Goal: Task Accomplishment & Management: Complete application form

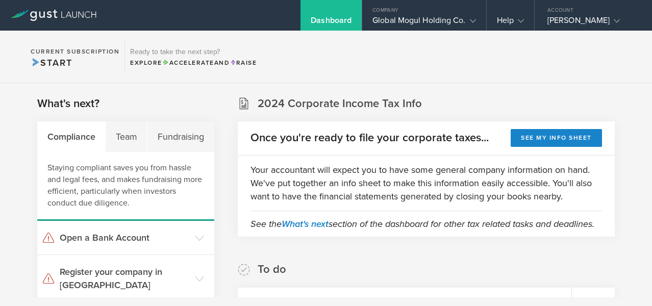
click at [531, 204] on div "Your accountant will expect you to have some general company information on han…" at bounding box center [426, 183] width 377 height 55
click at [453, 20] on div "Global Mogul Holding Co." at bounding box center [423, 22] width 103 height 15
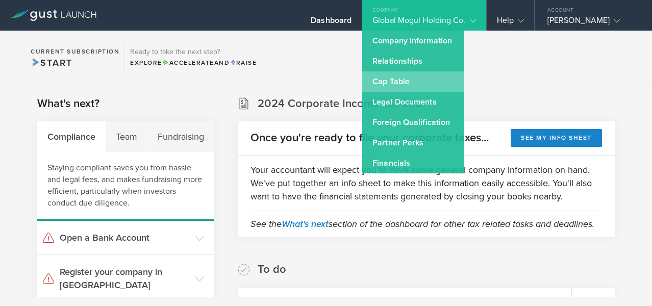
click at [392, 82] on link "Cap Table" at bounding box center [413, 81] width 102 height 20
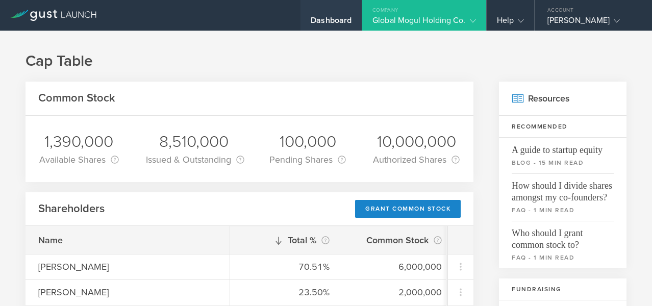
click at [316, 19] on div "Dashboard" at bounding box center [331, 22] width 41 height 15
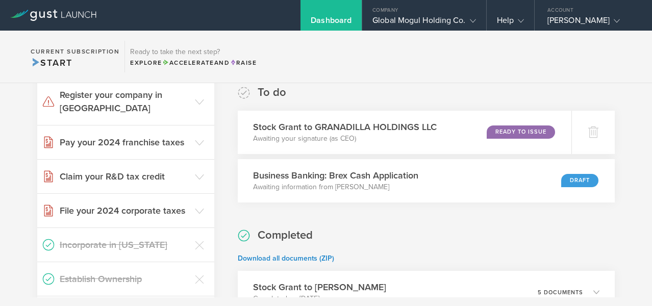
scroll to position [178, 0]
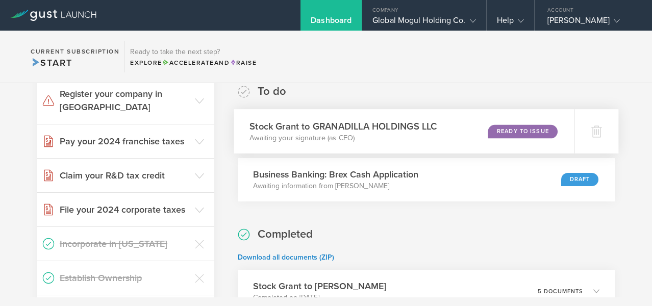
click at [501, 138] on div "Ready to Issue" at bounding box center [522, 131] width 69 height 14
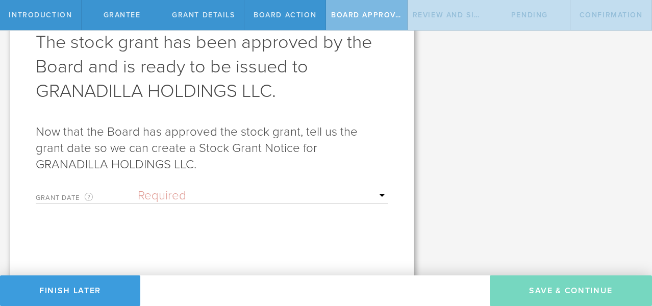
scroll to position [64, 0]
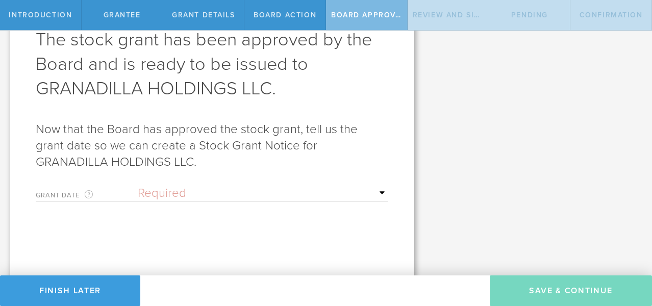
click at [374, 197] on select "Required Upon [PERSON_NAME]'s signature A specific date" at bounding box center [263, 193] width 250 height 15
select select "uponGranteeSignature"
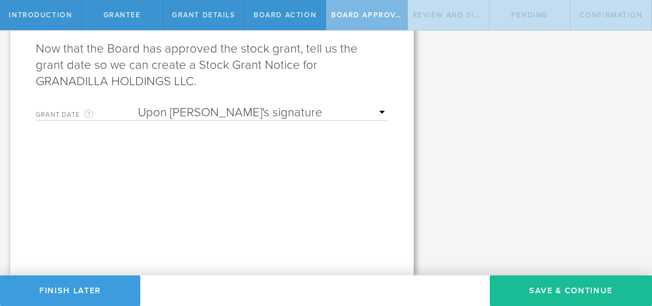
scroll to position [144, 0]
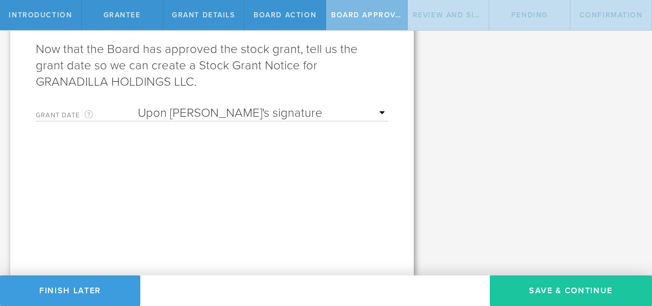
click at [568, 293] on button "Save & Continue" at bounding box center [571, 290] width 162 height 31
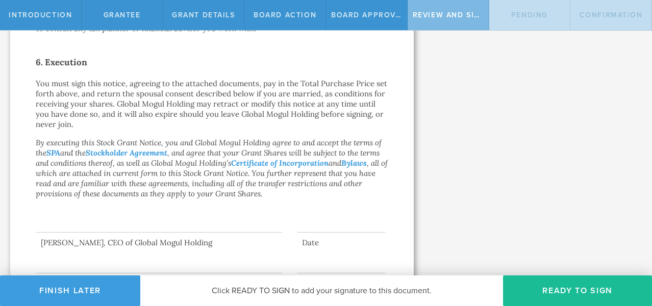
scroll to position [677, 0]
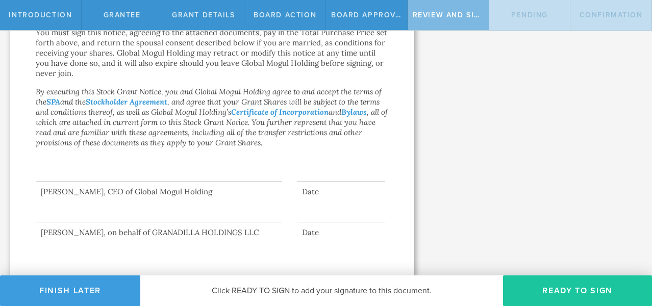
click at [582, 297] on button "Ready to Sign" at bounding box center [577, 290] width 149 height 31
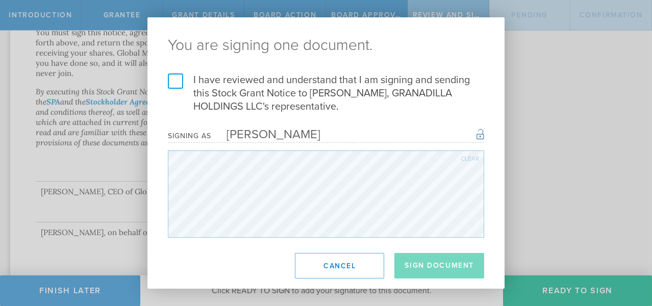
click at [172, 77] on label "I have reviewed and understand that I am signing and sending this Stock Grant N…" at bounding box center [326, 93] width 316 height 40
click at [0, 0] on input "I have reviewed and understand that I am signing and sending this Stock Grant N…" at bounding box center [0, 0] width 0 height 0
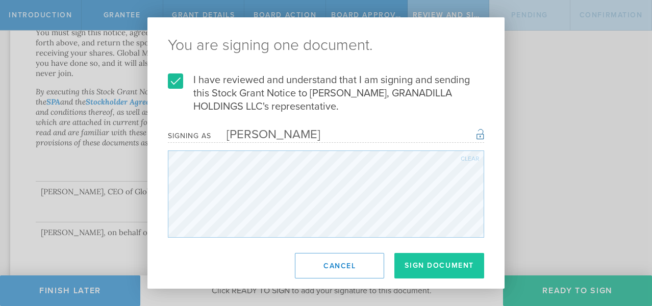
click at [441, 265] on button "Sign Document" at bounding box center [439, 266] width 90 height 26
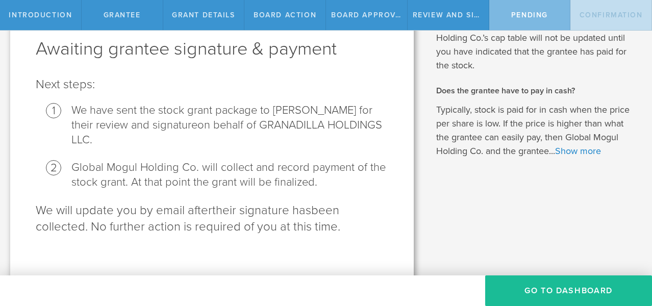
scroll to position [63, 0]
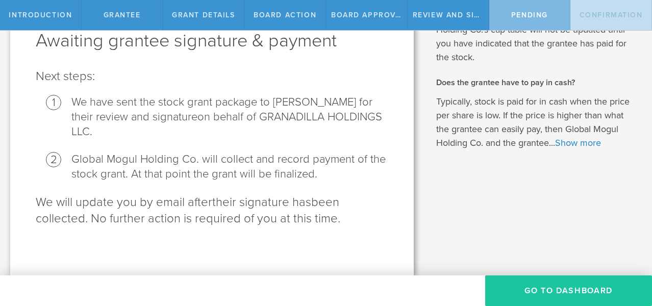
click at [559, 288] on button "Go To Dashboard" at bounding box center [568, 290] width 167 height 31
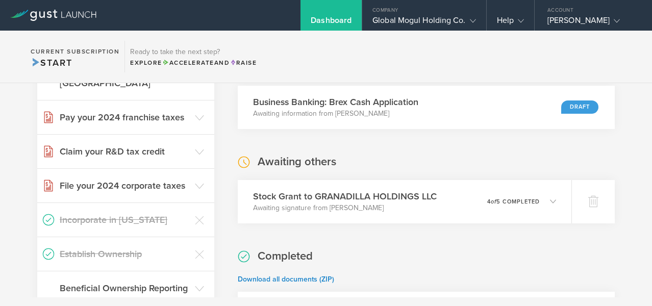
scroll to position [218, 0]
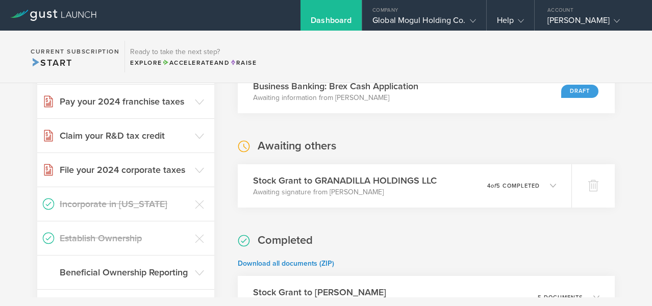
click at [472, 203] on div "Stock Grant to GRANADILLA HOLDINGS LLC Awaiting signature from George Penman 0 …" at bounding box center [405, 185] width 334 height 43
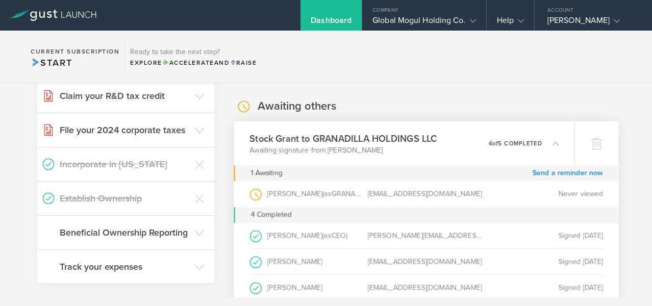
scroll to position [289, 0]
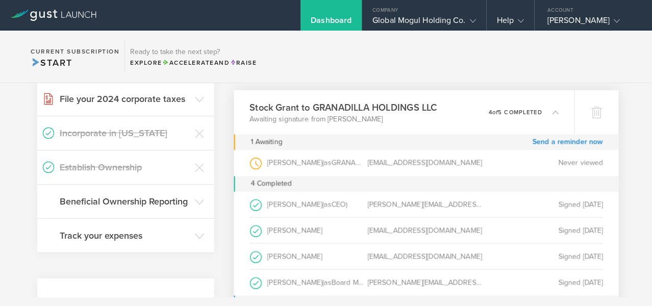
click at [552, 115] on icon at bounding box center [555, 112] width 6 height 6
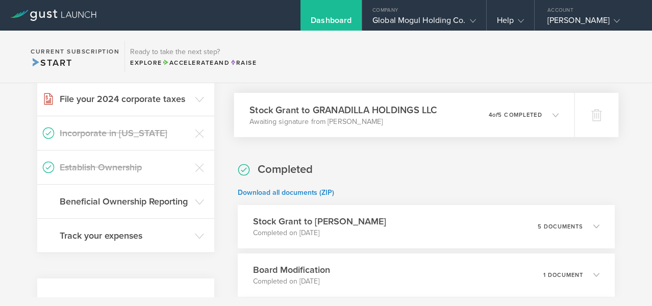
click at [429, 117] on h3 "Stock Grant to GRANADILLA HOLDINGS LLC" at bounding box center [342, 110] width 187 height 14
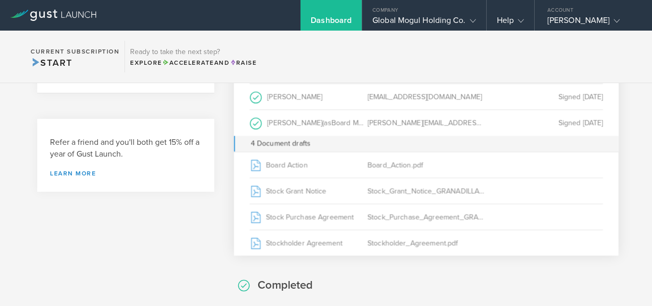
scroll to position [463, 0]
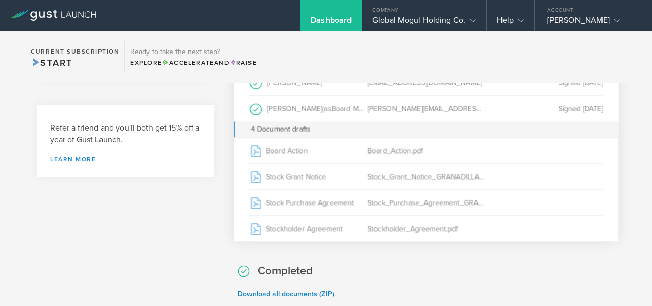
click at [115, 262] on div "What's next? Compliance Team Fundraising Staying compliant saves you from hassl…" at bounding box center [125, 235] width 177 height 1204
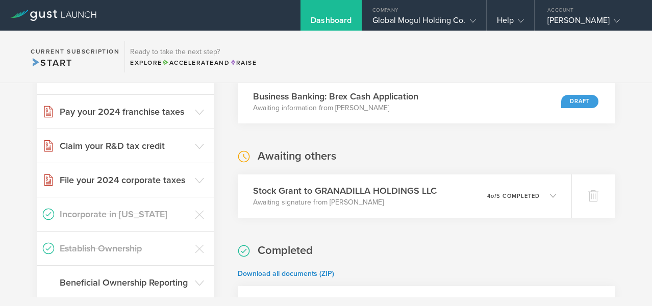
scroll to position [209, 0]
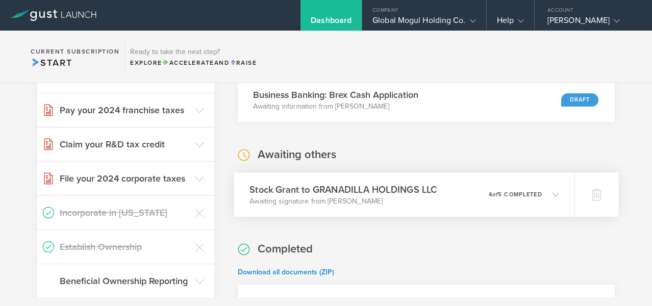
click at [436, 201] on div "Stock Grant to GRANADILLA HOLDINGS LLC Awaiting signature from George Penman 0 …" at bounding box center [404, 194] width 340 height 44
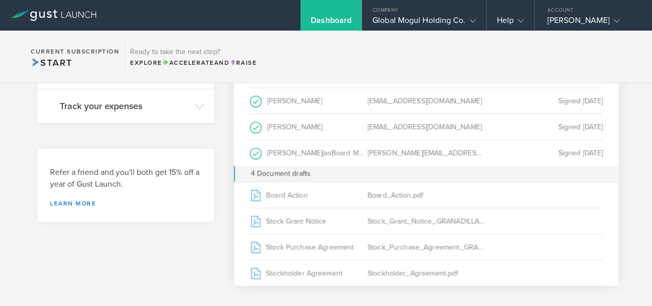
scroll to position [434, 0]
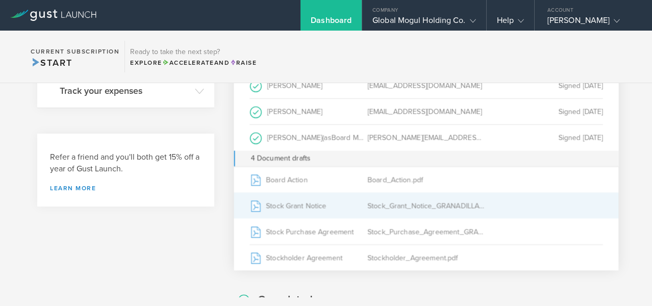
click at [376, 213] on div "Stock_Grant_Notice_GRANADILLA_HOLDINGS_LLC.pdf" at bounding box center [426, 206] width 118 height 26
click at [412, 215] on div "Stock_Grant_Notice_GRANADILLA_HOLDINGS_LLC.pdf" at bounding box center [426, 206] width 118 height 26
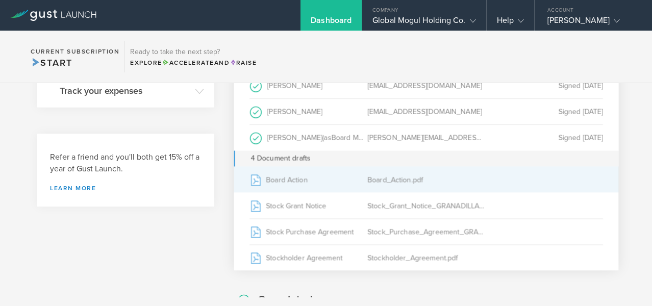
click at [400, 192] on div "Board_Action.pdf" at bounding box center [426, 180] width 118 height 26
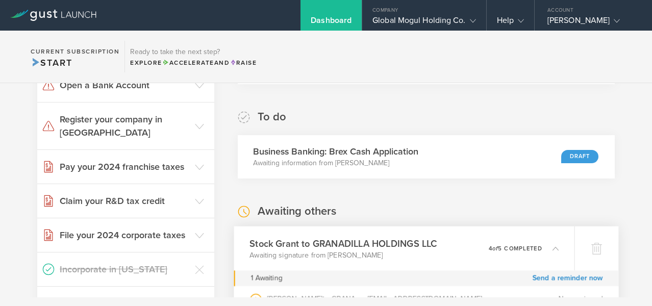
scroll to position [158, 0]
